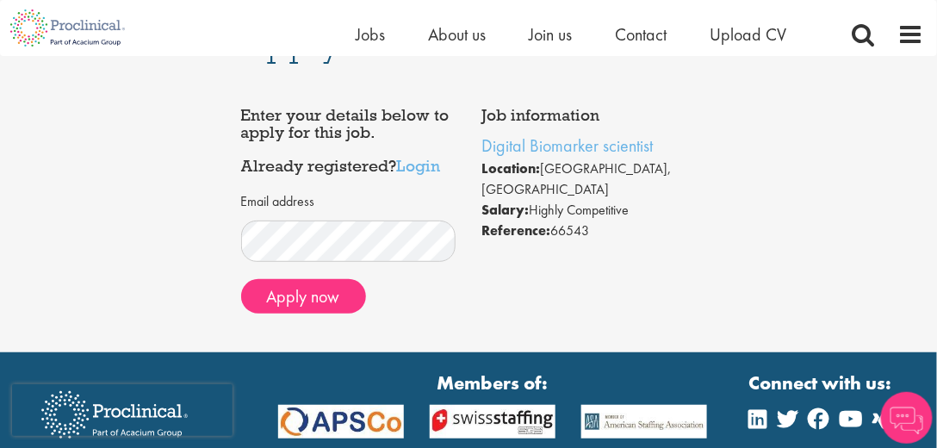
scroll to position [98, 0]
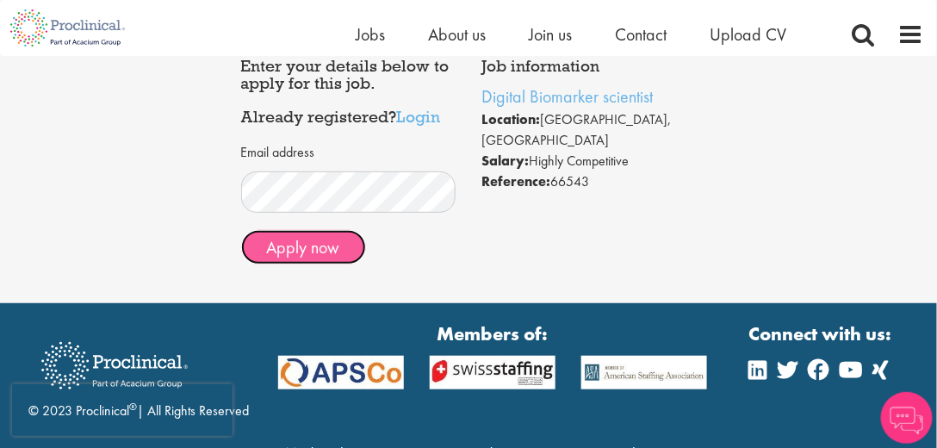
click at [310, 252] on button "Apply now" at bounding box center [303, 247] width 125 height 34
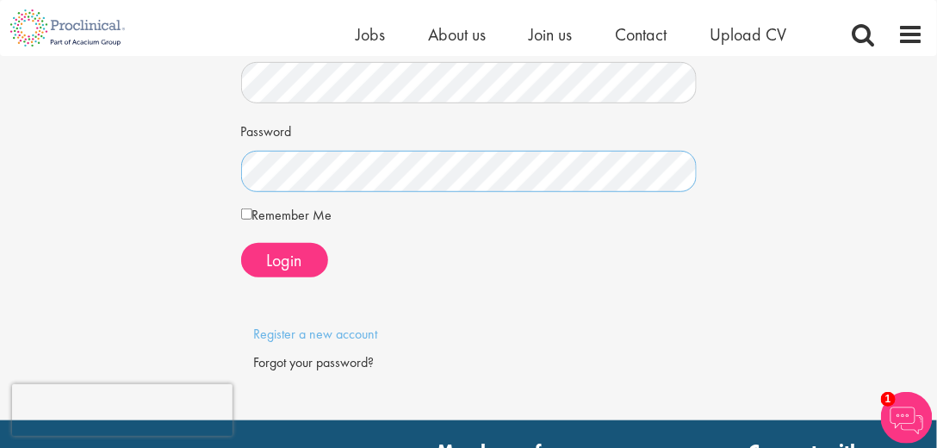
scroll to position [196, 0]
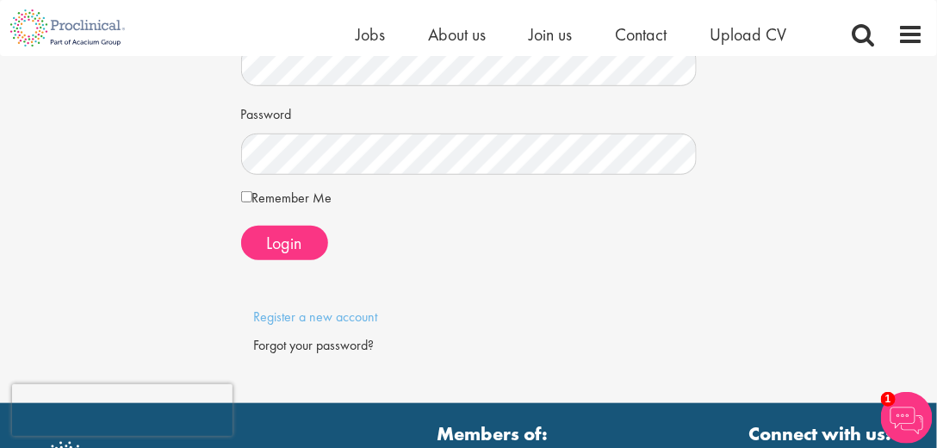
click at [329, 339] on div "Forgot your password?" at bounding box center [469, 346] width 430 height 20
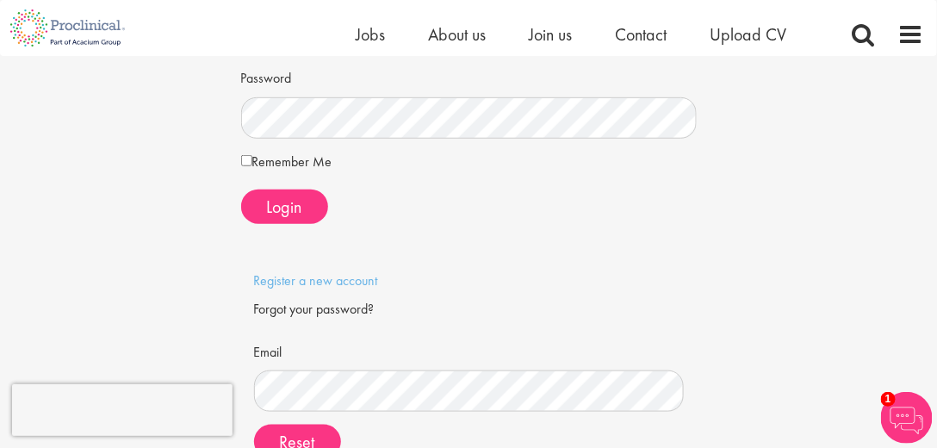
scroll to position [245, 0]
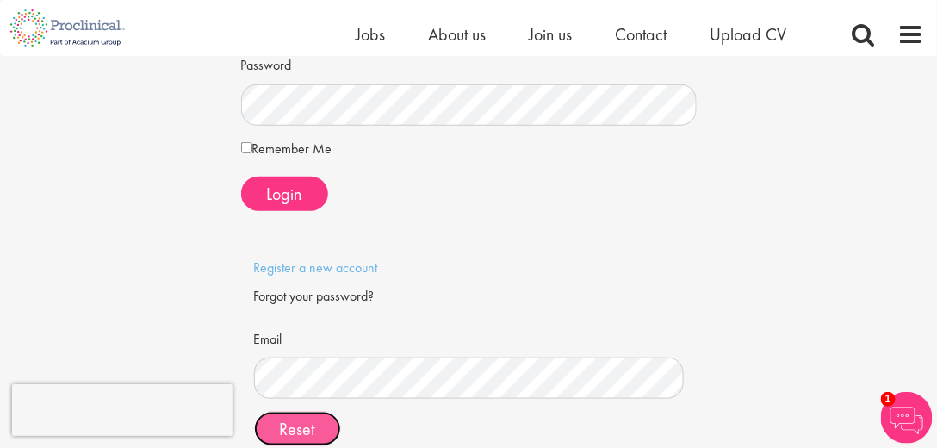
click at [273, 425] on button "Reset" at bounding box center [297, 429] width 87 height 34
click at [301, 432] on span "Reset" at bounding box center [297, 429] width 35 height 22
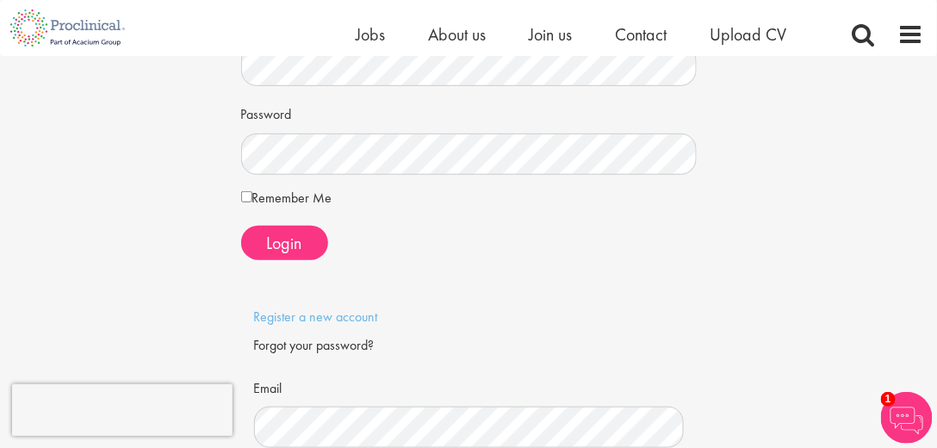
scroll to position [196, 0]
click at [307, 199] on label "Remember Me" at bounding box center [286, 198] width 91 height 21
click at [299, 240] on span "Login" at bounding box center [284, 243] width 35 height 22
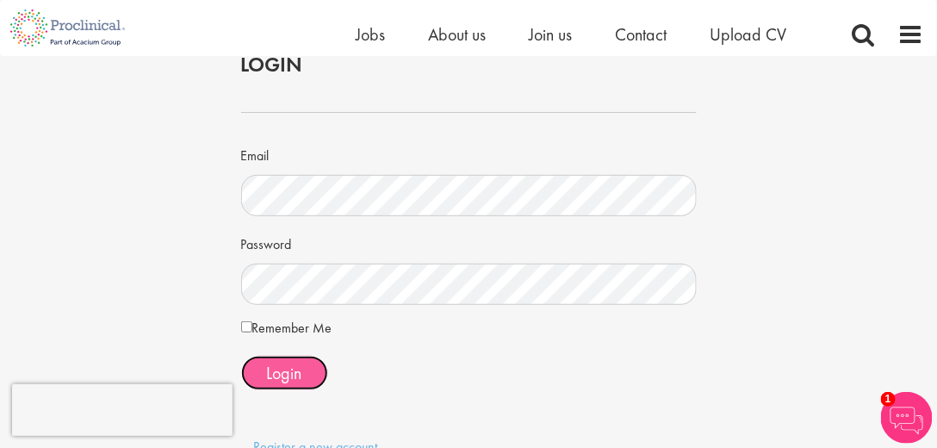
scroll to position [98, 0]
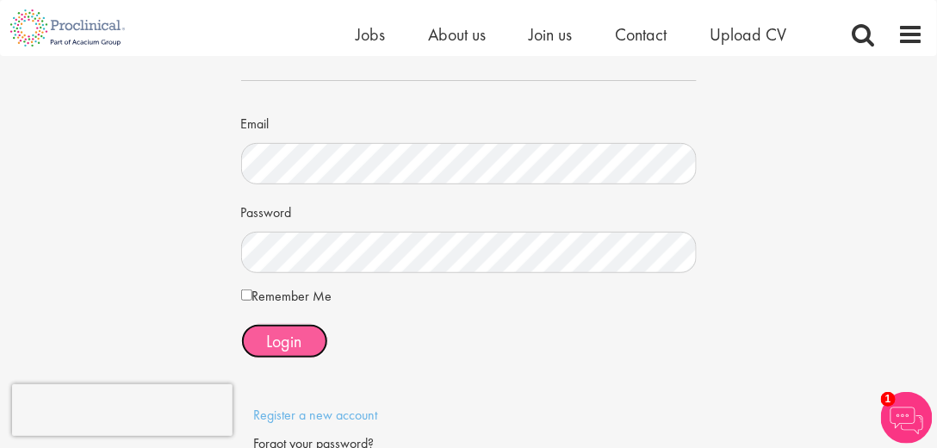
click at [295, 330] on span "Login" at bounding box center [284, 341] width 35 height 22
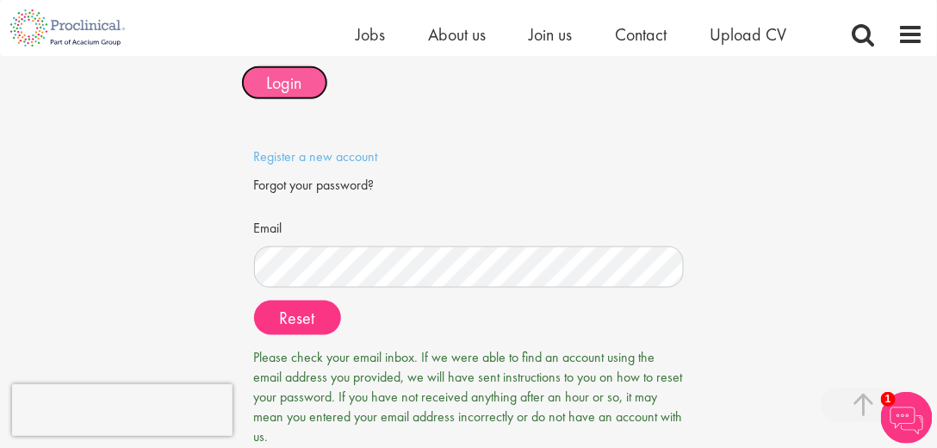
scroll to position [443, 0]
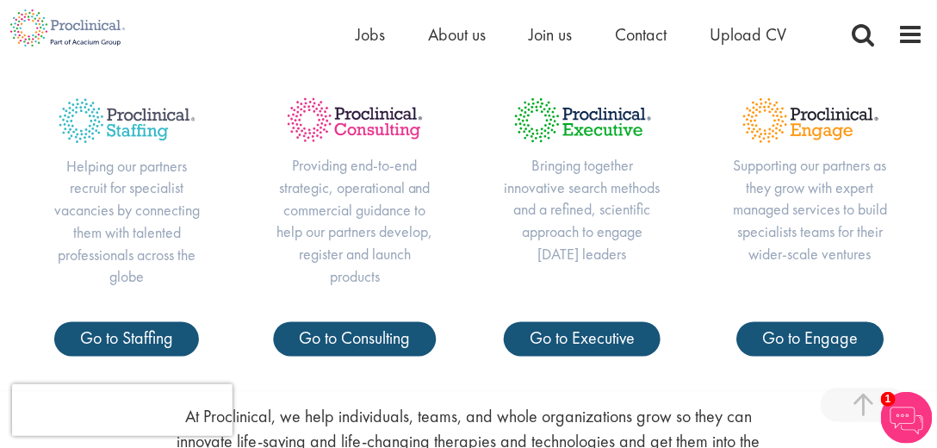
scroll to position [590, 0]
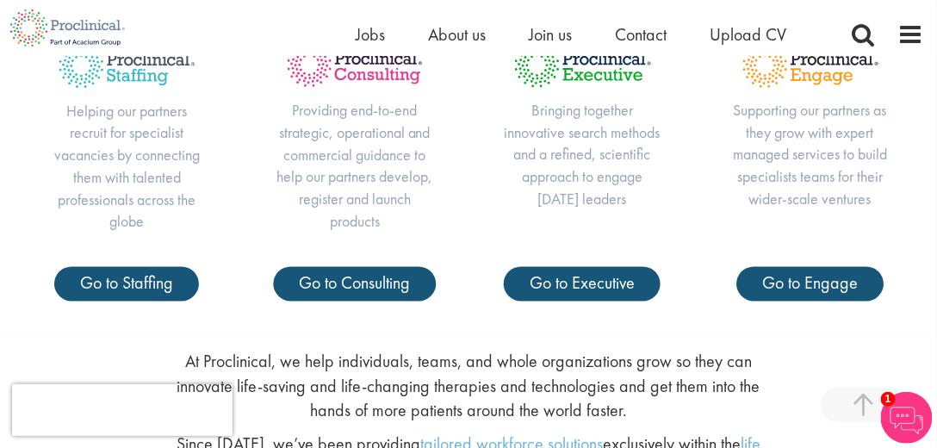
click at [370, 46] on li "Jobs" at bounding box center [370, 35] width 29 height 26
click at [370, 34] on span "Jobs" at bounding box center [370, 34] width 29 height 22
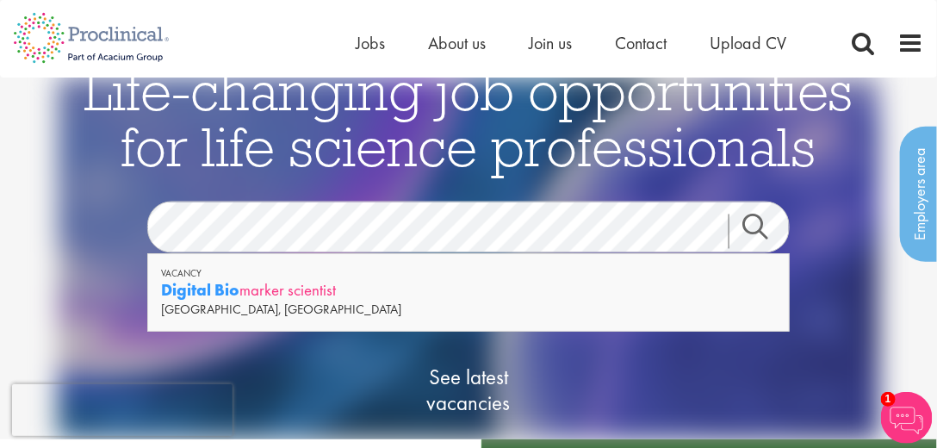
click at [284, 294] on div "Digital Bio marker scientist" at bounding box center [468, 290] width 615 height 22
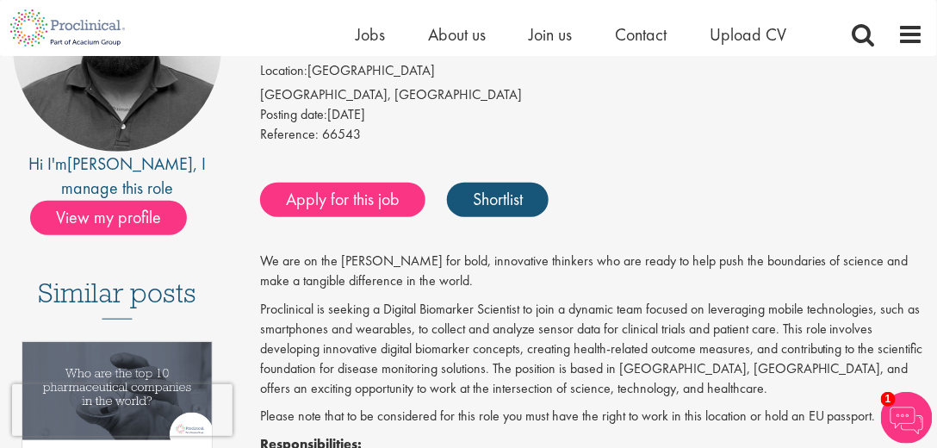
scroll to position [245, 0]
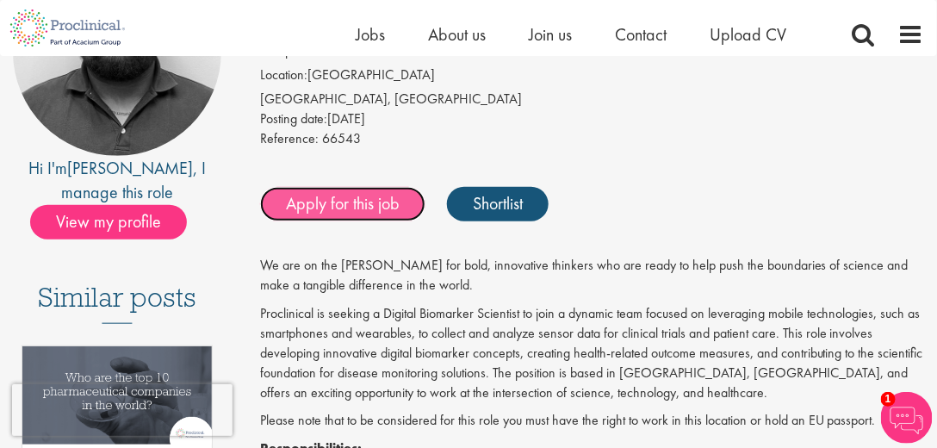
click at [349, 208] on link "Apply for this job" at bounding box center [342, 204] width 165 height 34
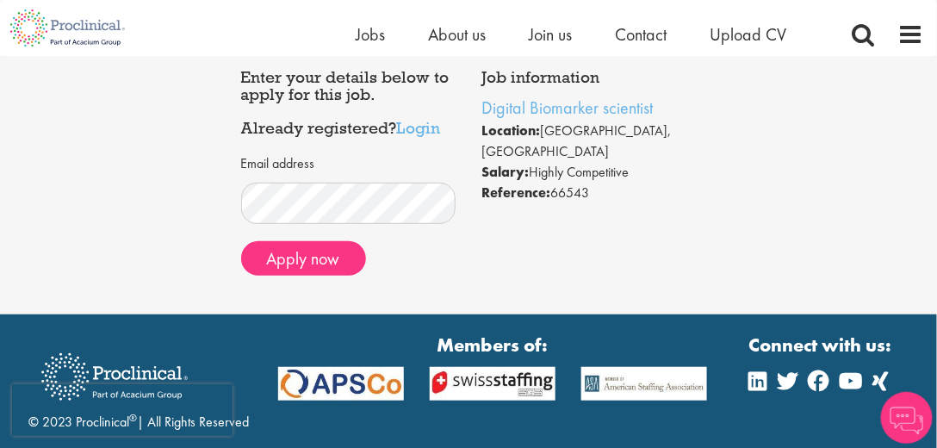
scroll to position [98, 0]
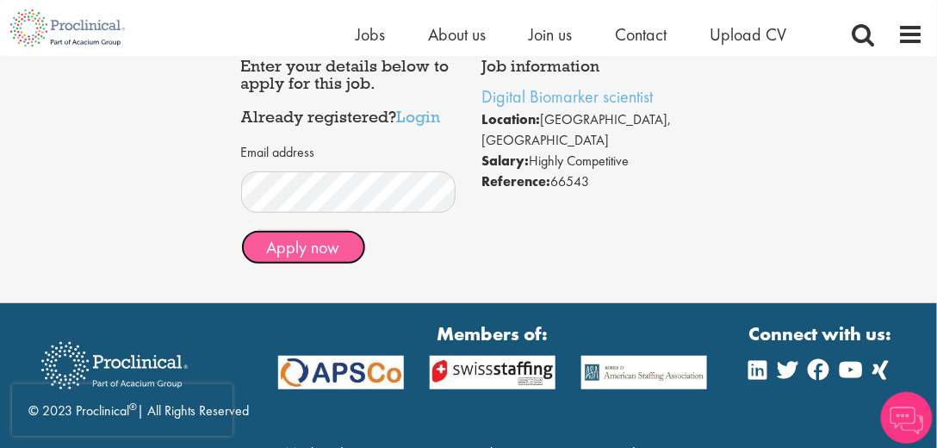
click at [330, 246] on button "Apply now" at bounding box center [303, 247] width 125 height 34
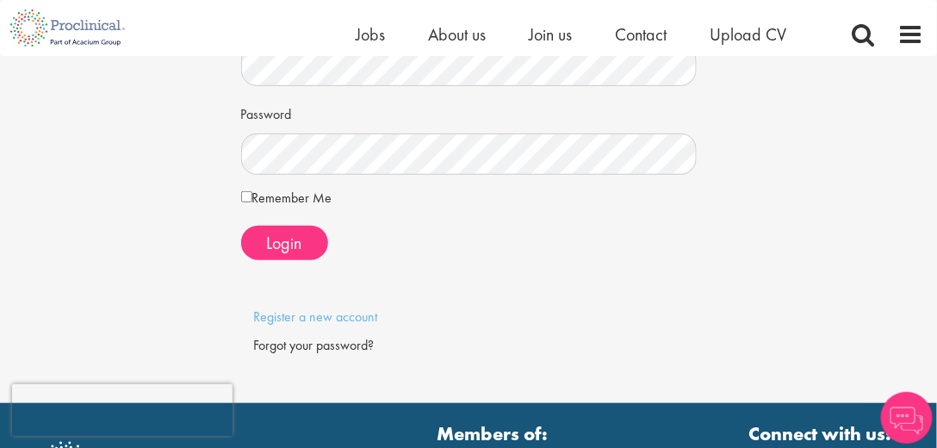
scroll to position [49, 0]
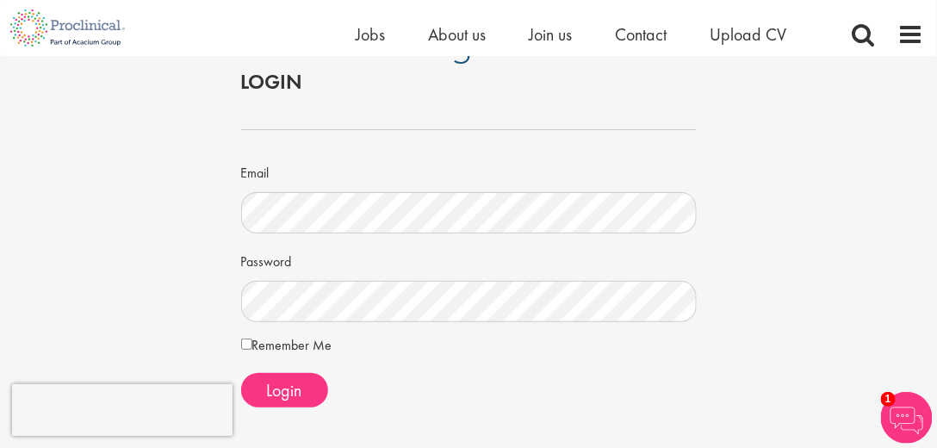
click at [313, 345] on label "Remember Me" at bounding box center [286, 345] width 91 height 21
click at [307, 382] on button "Login" at bounding box center [284, 390] width 87 height 34
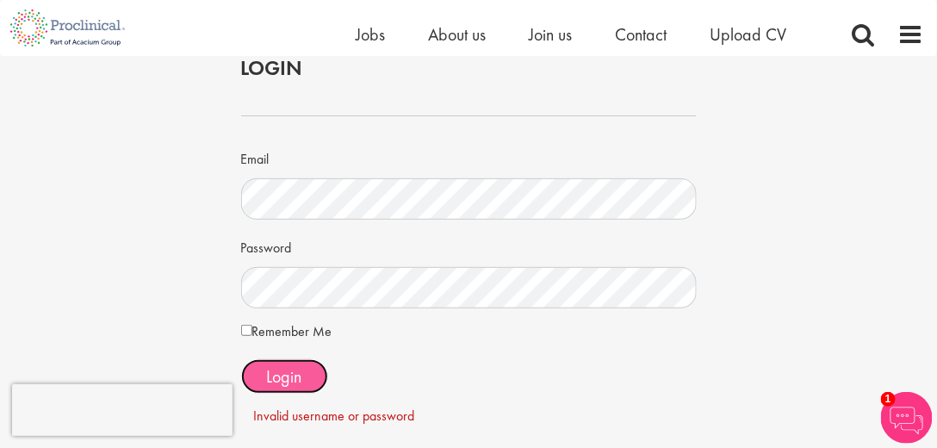
scroll to position [147, 0]
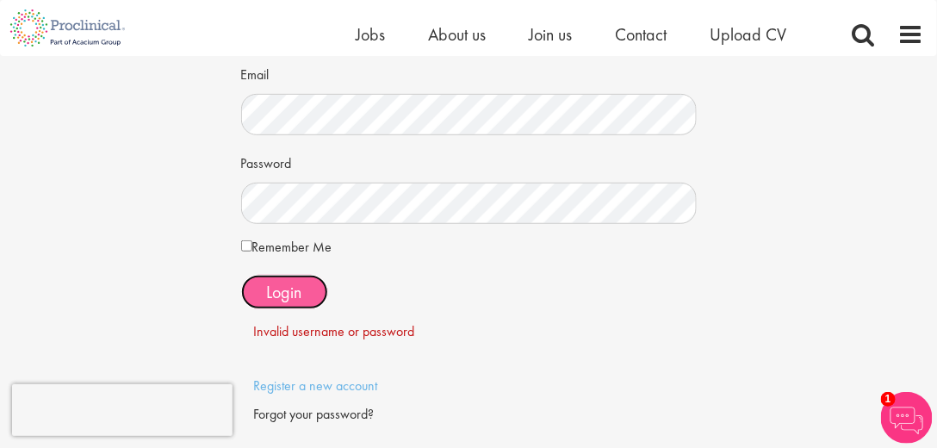
click at [305, 304] on button "Login" at bounding box center [284, 292] width 87 height 34
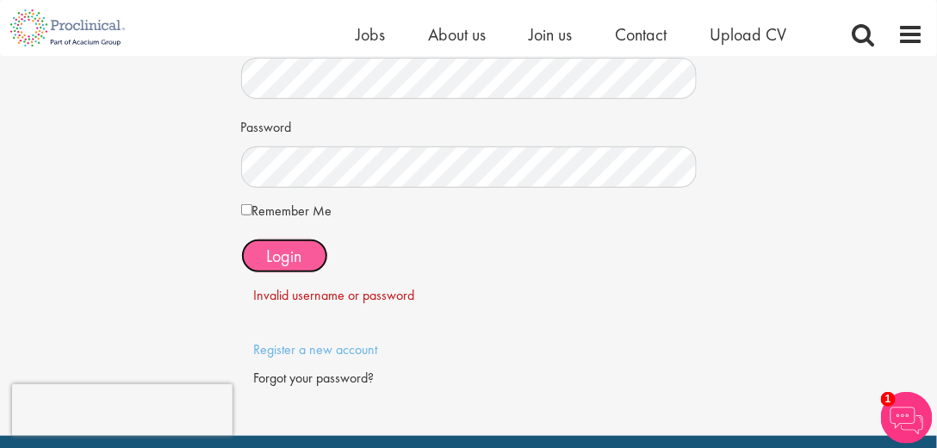
scroll to position [245, 0]
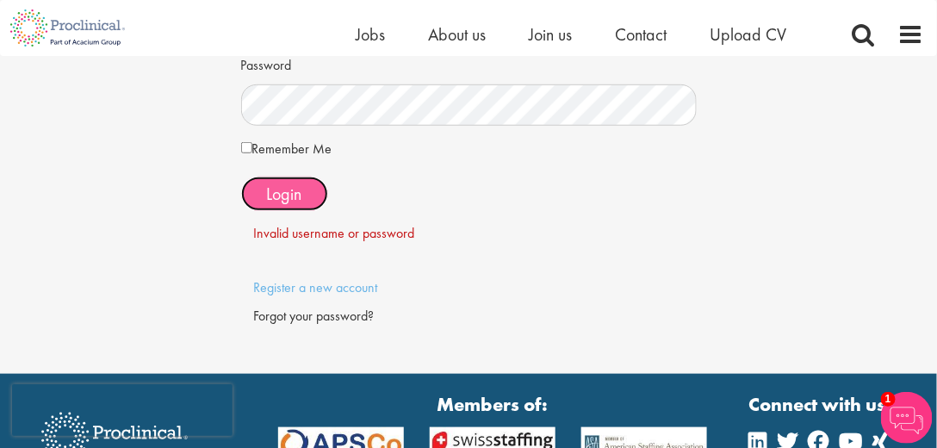
click at [317, 194] on button "Login" at bounding box center [284, 194] width 87 height 34
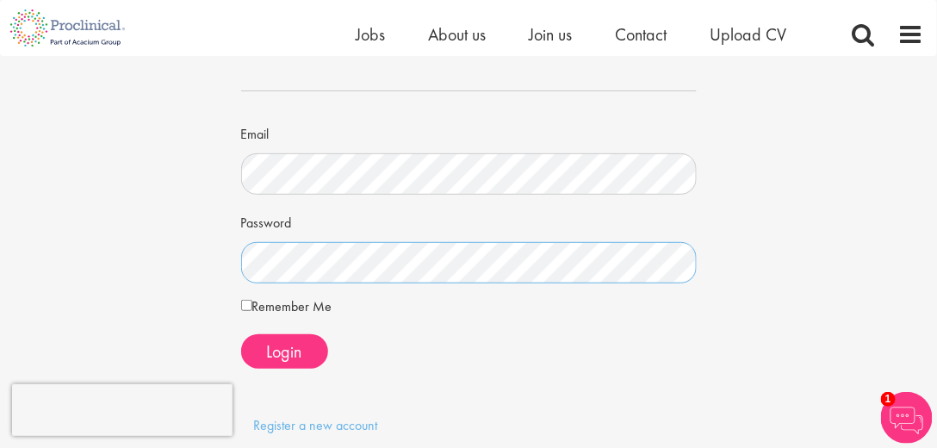
scroll to position [98, 0]
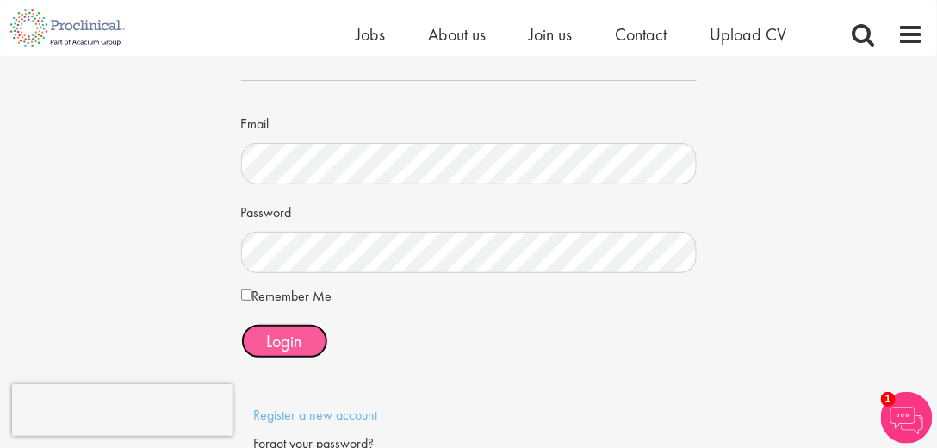
click at [286, 330] on span "Login" at bounding box center [284, 341] width 35 height 22
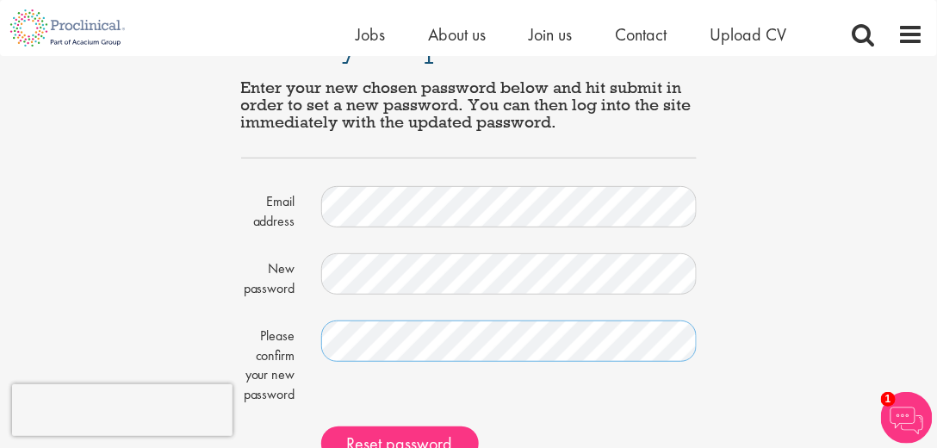
scroll to position [245, 0]
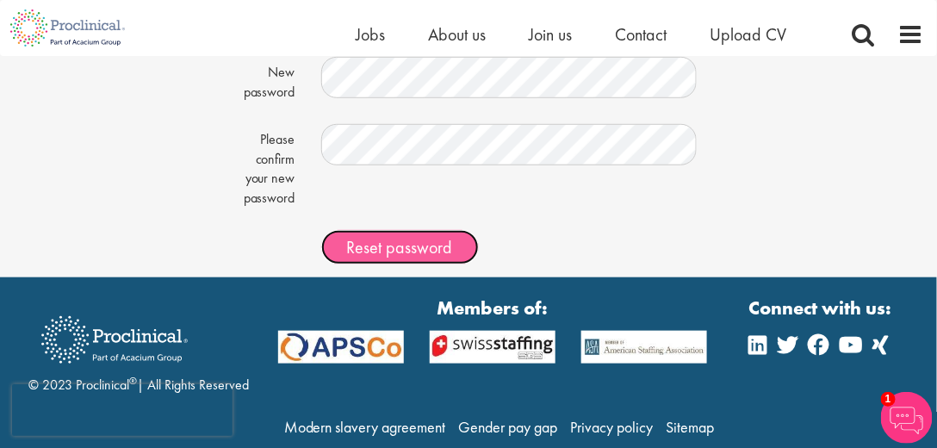
click at [400, 231] on button "Reset password" at bounding box center [400, 247] width 158 height 34
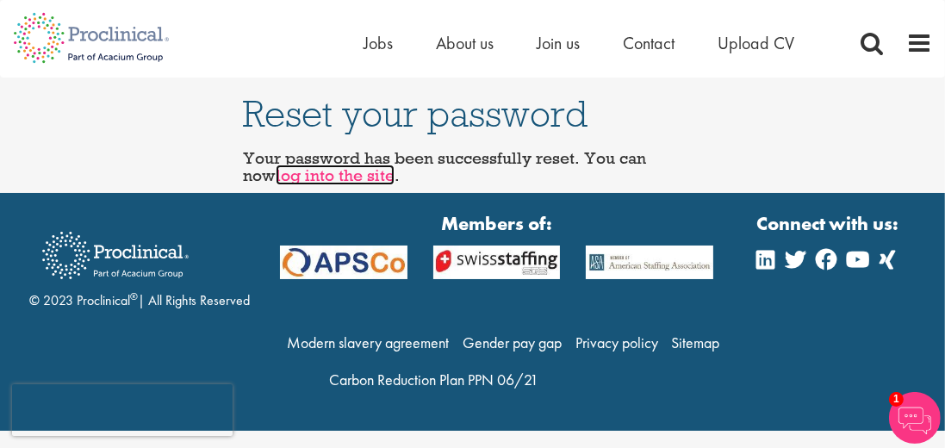
click at [331, 177] on link "log into the site" at bounding box center [335, 174] width 119 height 21
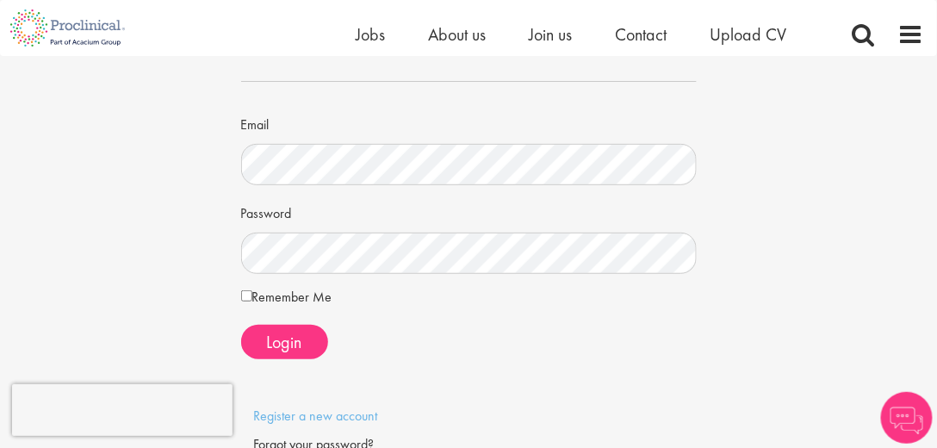
scroll to position [98, 0]
click at [315, 303] on label "Remember Me" at bounding box center [286, 296] width 91 height 21
click at [311, 340] on button "Login" at bounding box center [284, 341] width 87 height 34
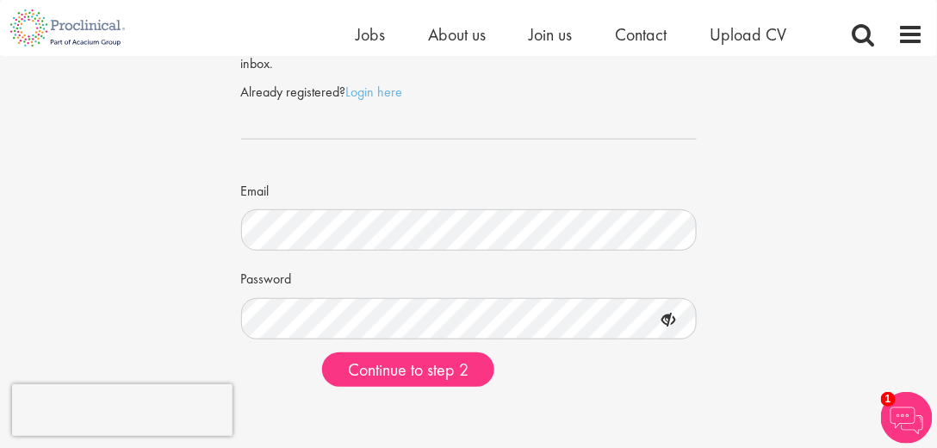
scroll to position [98, 0]
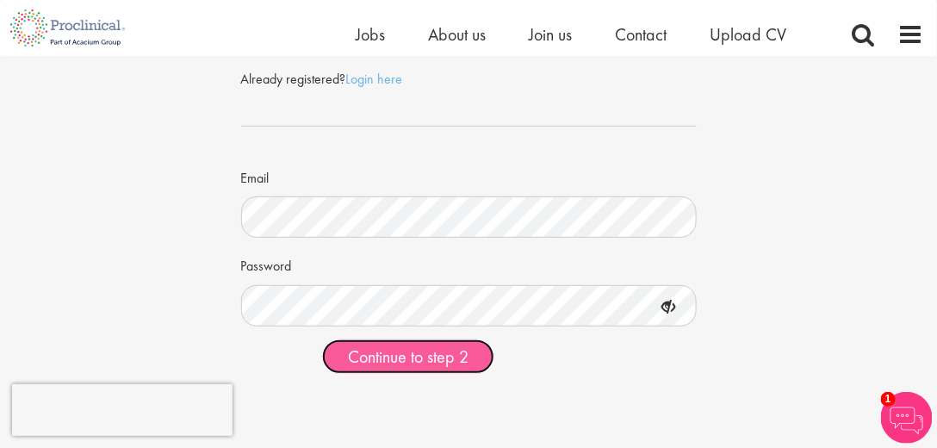
click at [410, 353] on span "Continue to step 2" at bounding box center [408, 356] width 121 height 22
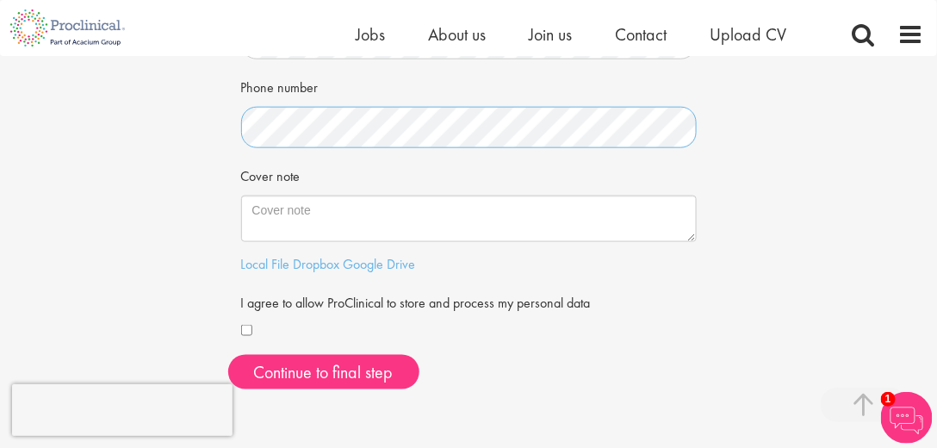
scroll to position [443, 0]
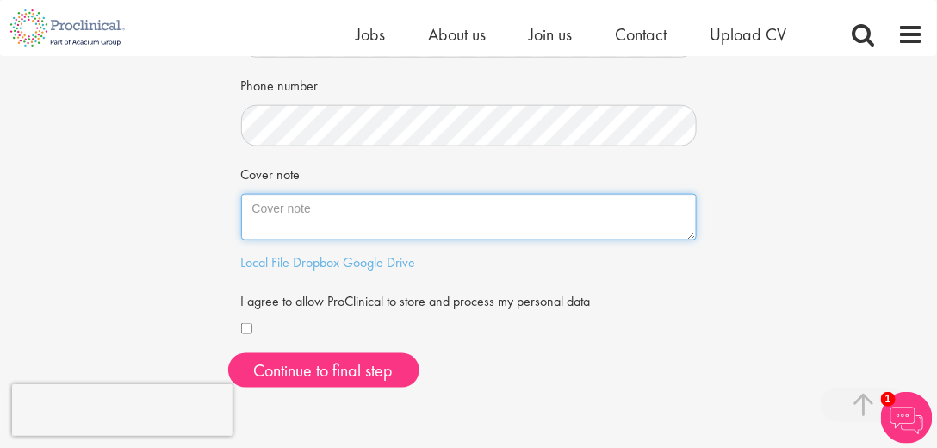
click at [442, 221] on textarea "Cover note" at bounding box center [469, 217] width 456 height 46
paste textarea "Experienced Digital Biomarker Scientist with a PhD in Cognitive Neuroscience an…"
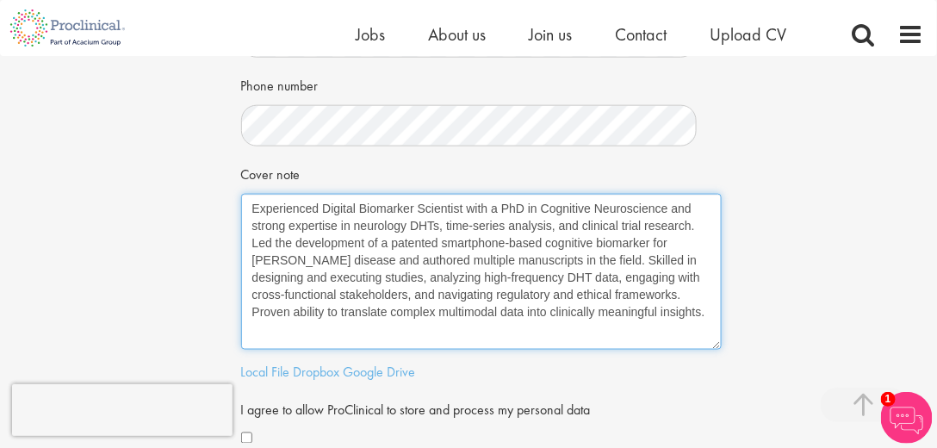
scroll to position [0, 0]
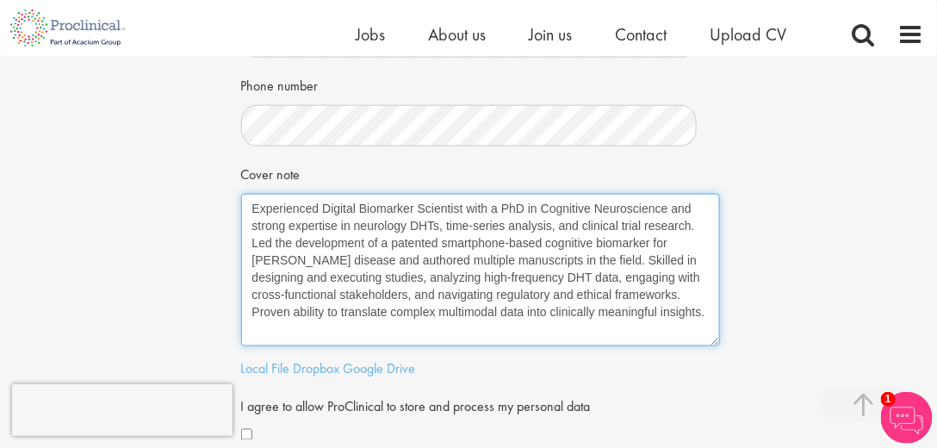
drag, startPoint x: 691, startPoint y: 237, endPoint x: 715, endPoint y: 344, distance: 110.1
click at [715, 344] on textarea "Experienced Digital Biomarker Scientist with a PhD in Cognitive Neuroscience an…" at bounding box center [480, 270] width 479 height 152
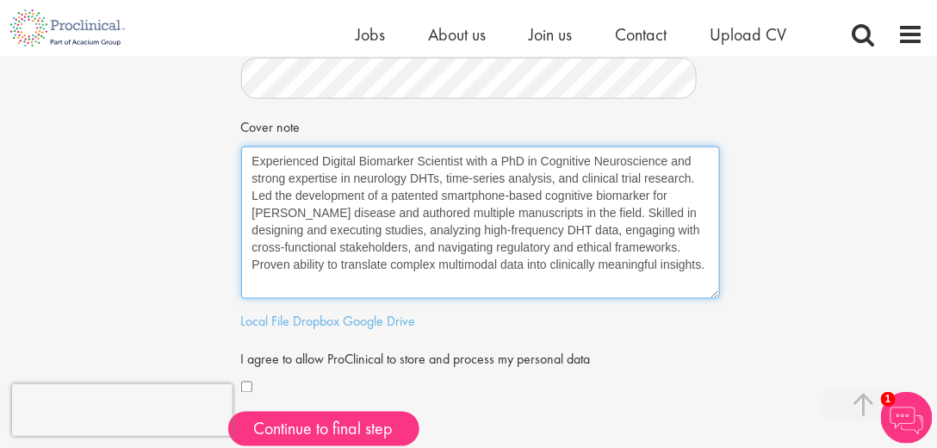
scroll to position [492, 0]
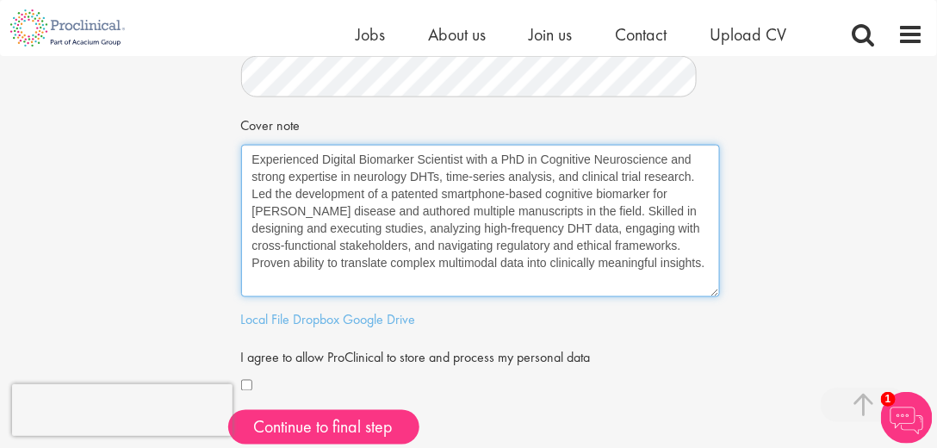
click at [445, 175] on textarea "Experienced Digital Biomarker Scientist with a PhD in Cognitive Neuroscience an…" at bounding box center [480, 221] width 479 height 152
drag, startPoint x: 445, startPoint y: 175, endPoint x: 551, endPoint y: 176, distance: 105.9
click at [551, 176] on textarea "Experienced Digital Biomarker Scientist with a PhD in Cognitive Neuroscience an…" at bounding box center [480, 221] width 479 height 152
click at [497, 178] on textarea "Experienced Digital Biomarker Scientist with a PhD in Cognitive Neuroscience an…" at bounding box center [480, 221] width 479 height 152
click at [482, 177] on textarea "Experienced Digital Biomarker Scientist with a PhD in Cognitive Neuroscience an…" at bounding box center [480, 221] width 479 height 152
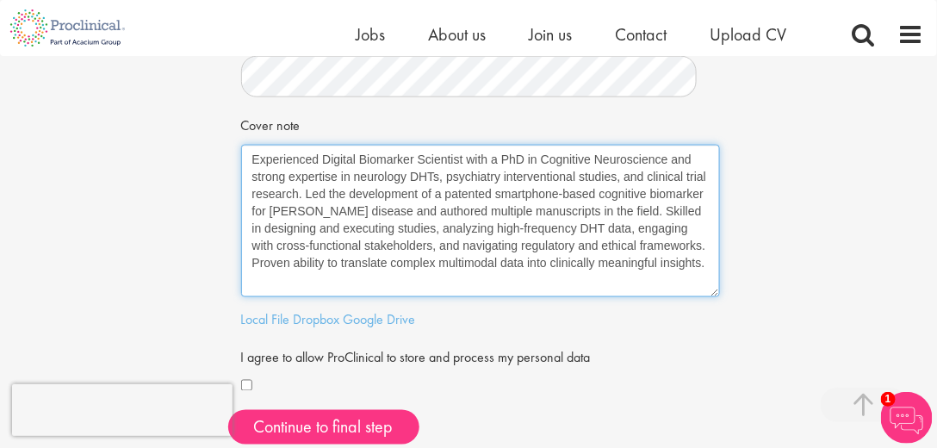
click at [482, 177] on textarea "Experienced Digital Biomarker Scientist with a PhD in Cognitive Neuroscience an…" at bounding box center [480, 221] width 479 height 152
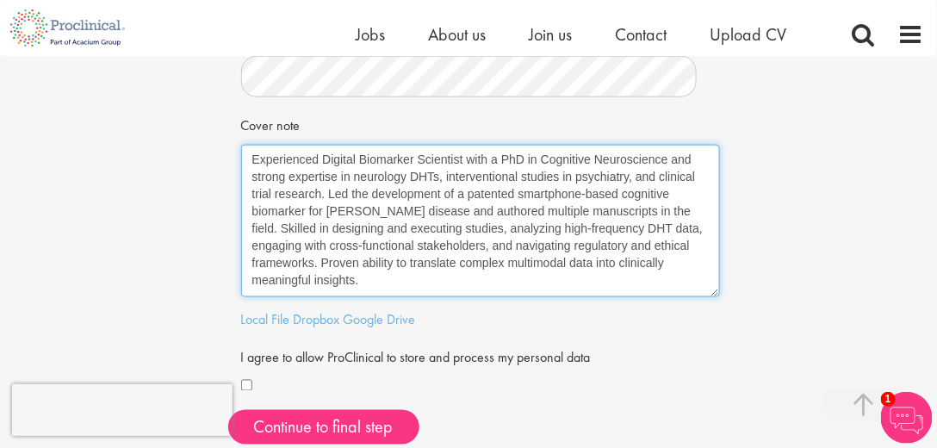
click at [615, 228] on textarea "Experienced Digital Biomarker Scientist with a PhD in Cognitive Neuroscience an…" at bounding box center [480, 221] width 479 height 152
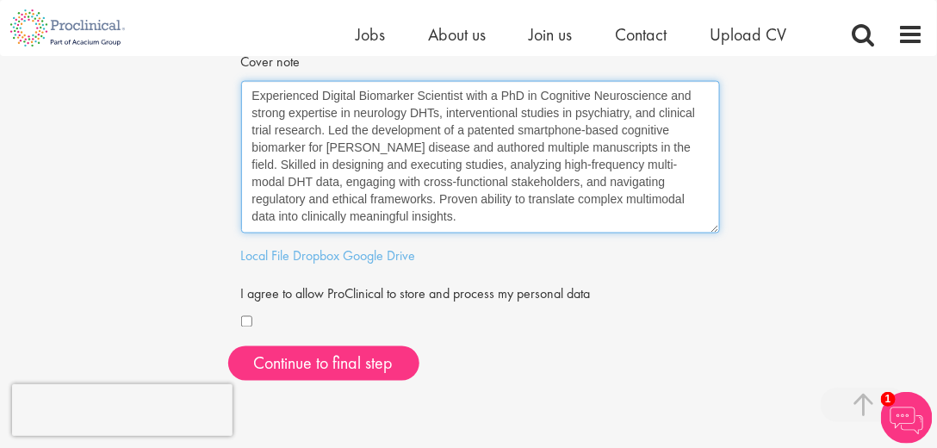
scroll to position [590, 0]
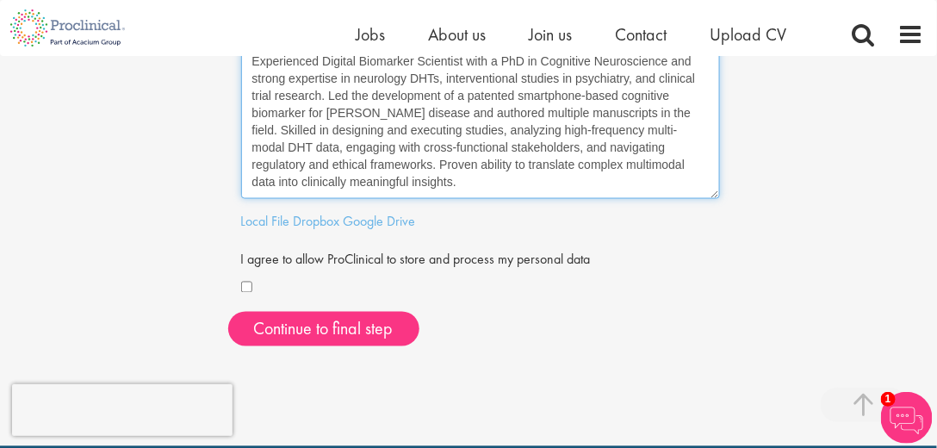
type textarea "Experienced Digital Biomarker Scientist with a PhD in Cognitive Neuroscience an…"
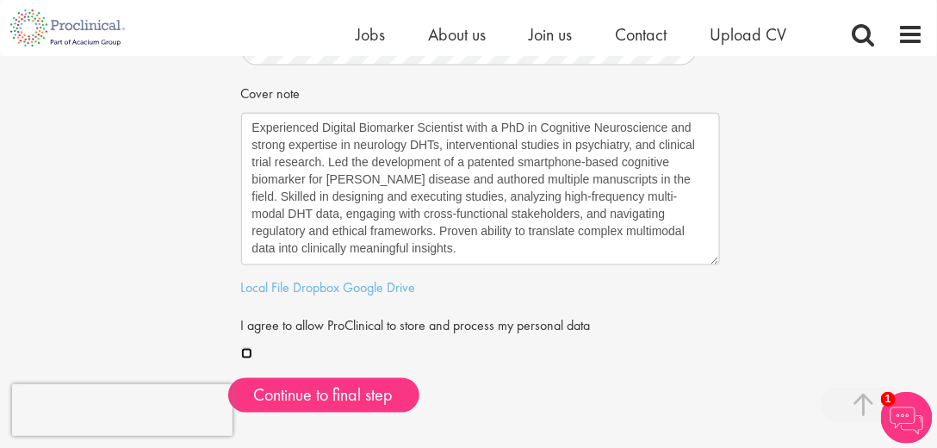
scroll to position [541, 0]
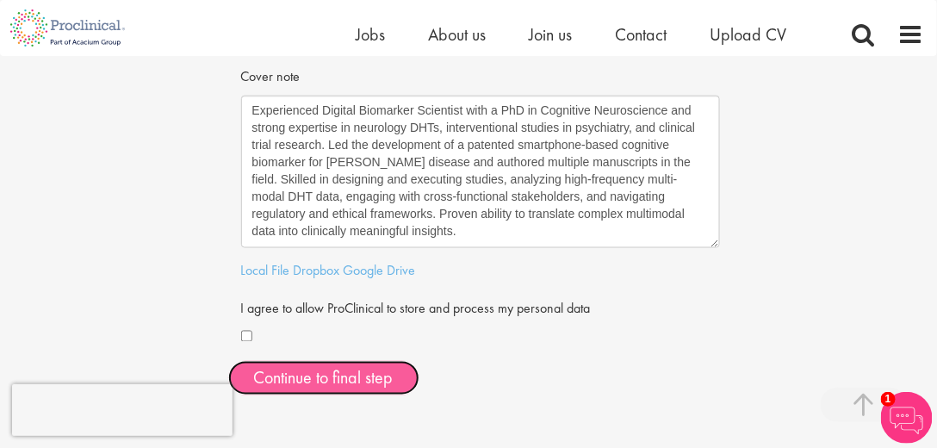
click at [396, 375] on button "Continue to final step" at bounding box center [323, 378] width 191 height 34
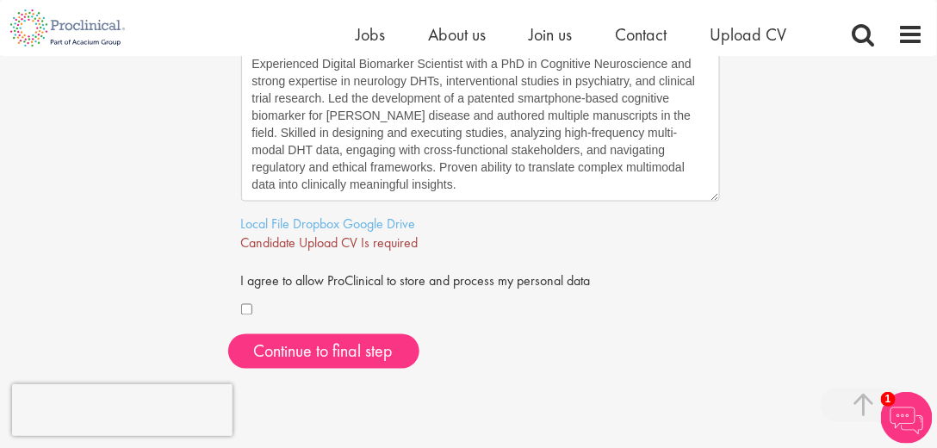
scroll to position [590, 0]
